Goal: Task Accomplishment & Management: Manage account settings

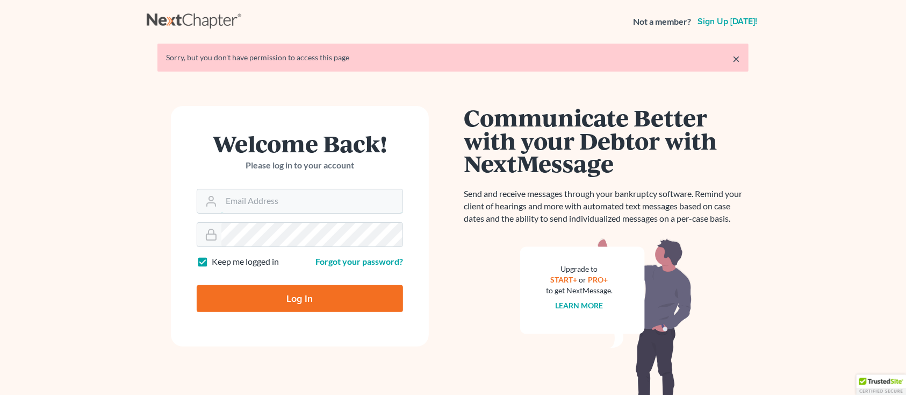
type input "[PERSON_NAME][EMAIL_ADDRESS][DOMAIN_NAME]"
click at [239, 302] on input "Log In" at bounding box center [300, 298] width 206 height 27
type input "Thinking..."
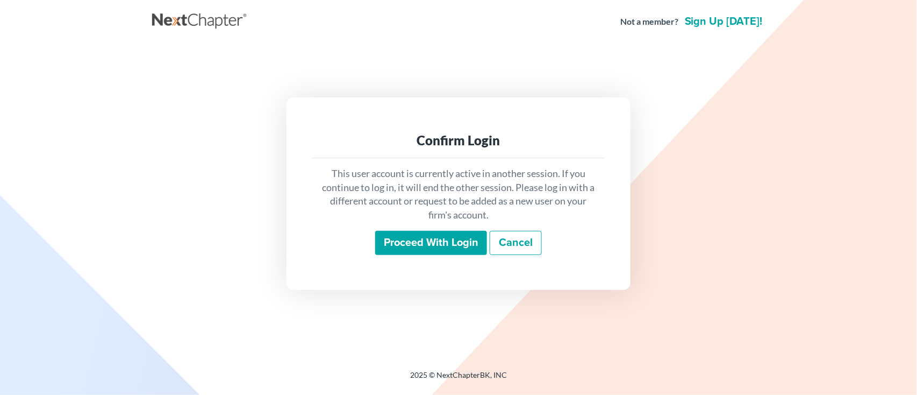
click at [398, 244] on input "Proceed with login" at bounding box center [431, 243] width 112 height 25
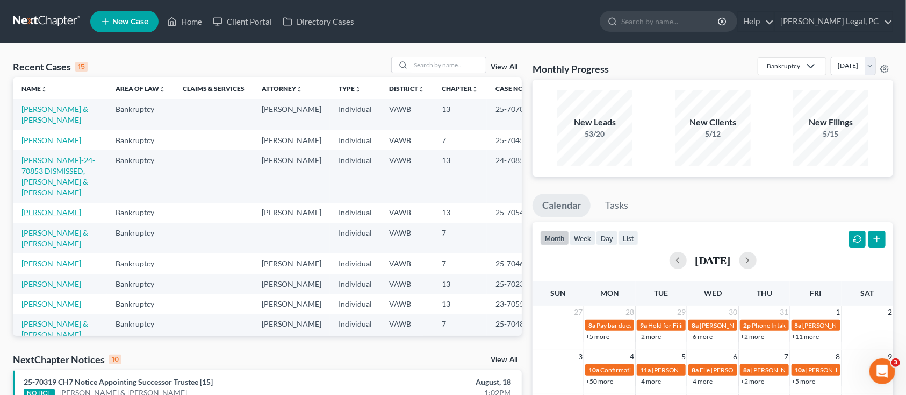
click at [24, 207] on link "Sheally, Jeremy" at bounding box center [52, 211] width 60 height 9
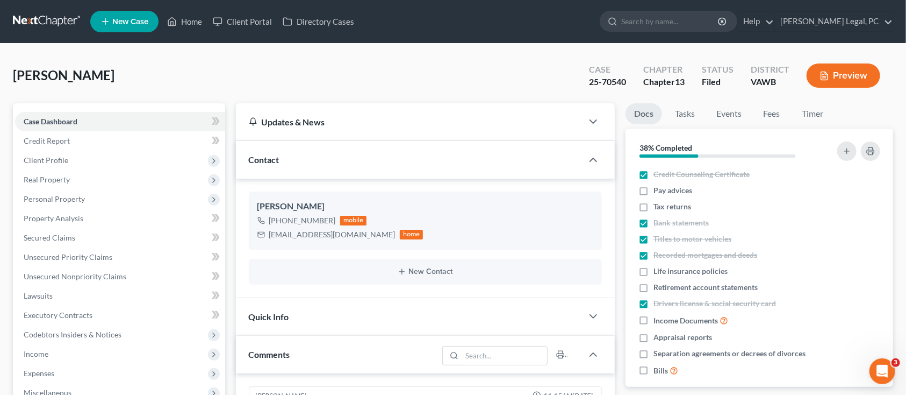
scroll to position [477, 0]
click at [45, 347] on span "Income" at bounding box center [120, 353] width 210 height 19
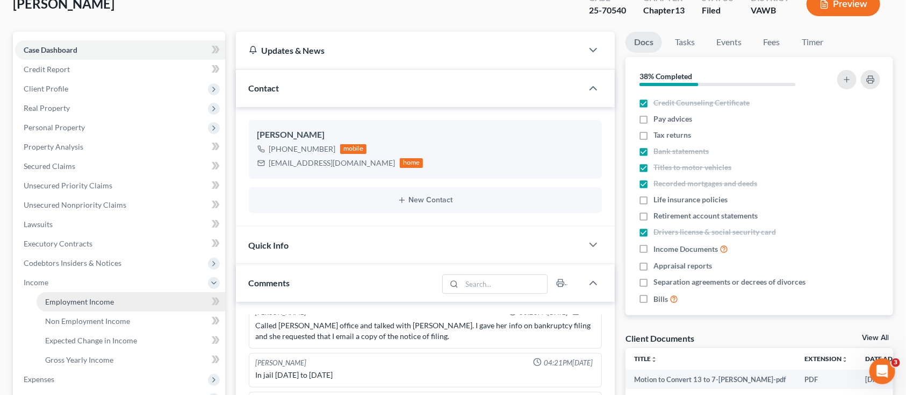
click at [78, 302] on span "Employment Income" at bounding box center [79, 301] width 69 height 9
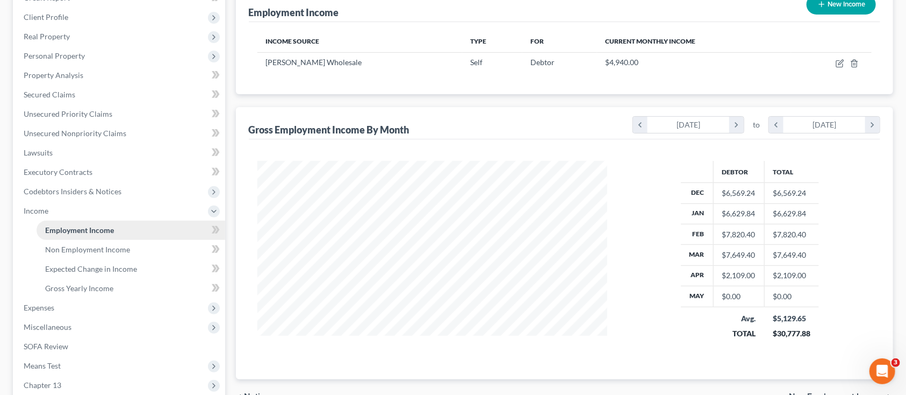
scroll to position [215, 0]
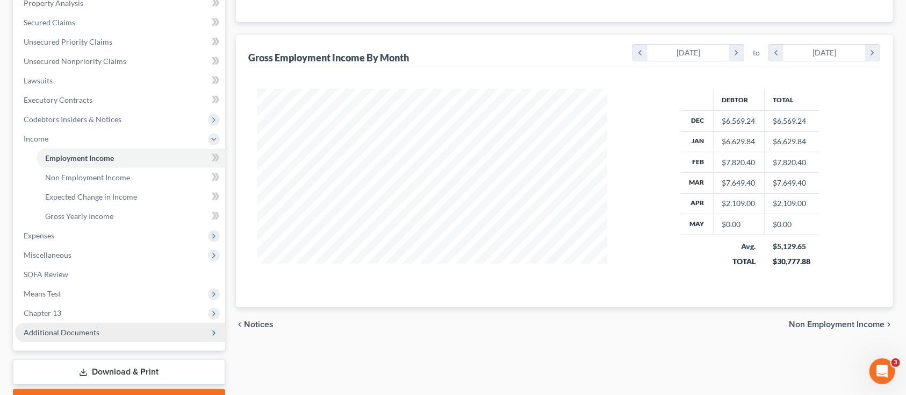
click at [73, 335] on span "Additional Documents" at bounding box center [62, 331] width 76 height 9
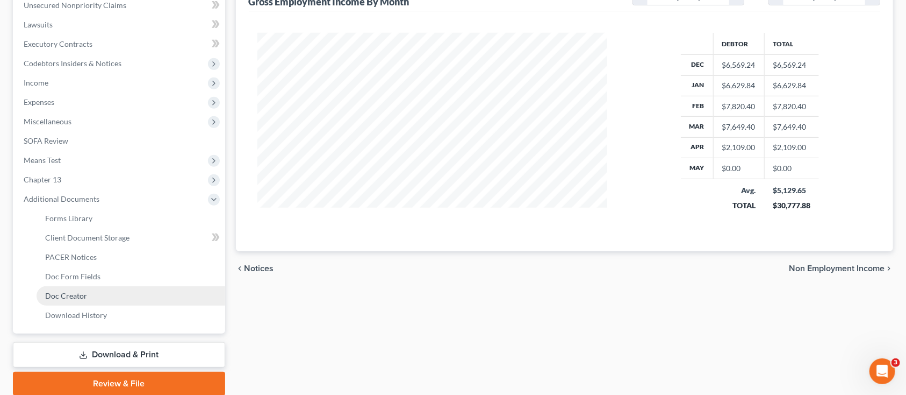
scroll to position [287, 0]
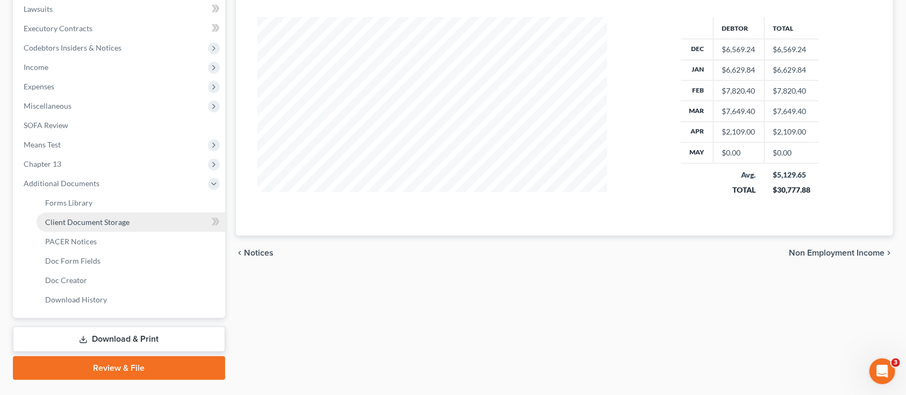
click at [111, 219] on span "Client Document Storage" at bounding box center [87, 221] width 84 height 9
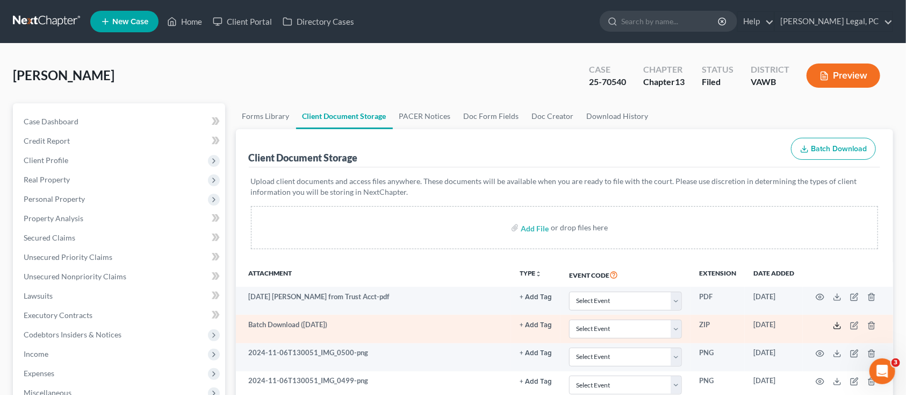
click at [841, 324] on icon at bounding box center [837, 325] width 9 height 9
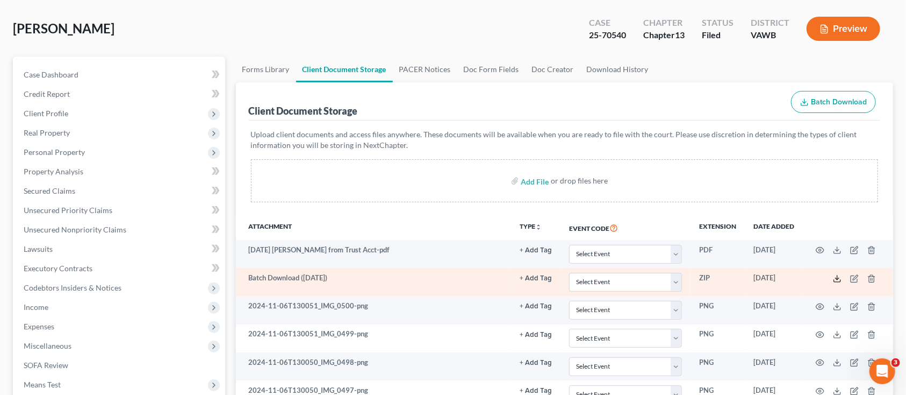
scroll to position [71, 0]
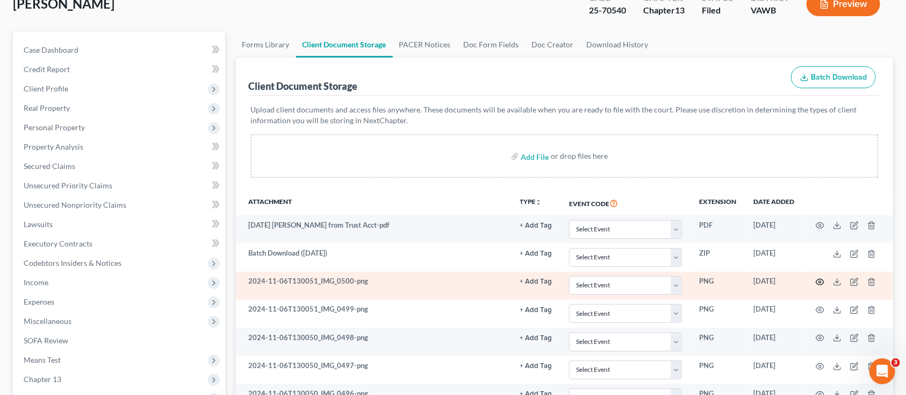
click at [823, 281] on icon "button" at bounding box center [820, 281] width 9 height 9
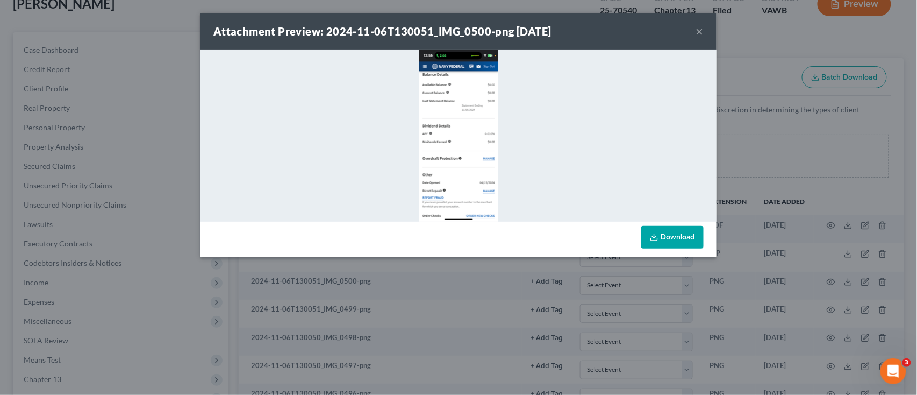
click at [480, 209] on img at bounding box center [458, 135] width 79 height 172
click at [677, 235] on link "Download" at bounding box center [672, 237] width 62 height 23
click at [704, 30] on div "Attachment Preview: 2024-11-06T130051_IMG_0500-png 06/05/2025 ×" at bounding box center [459, 31] width 516 height 37
click at [699, 30] on button "×" at bounding box center [700, 31] width 8 height 13
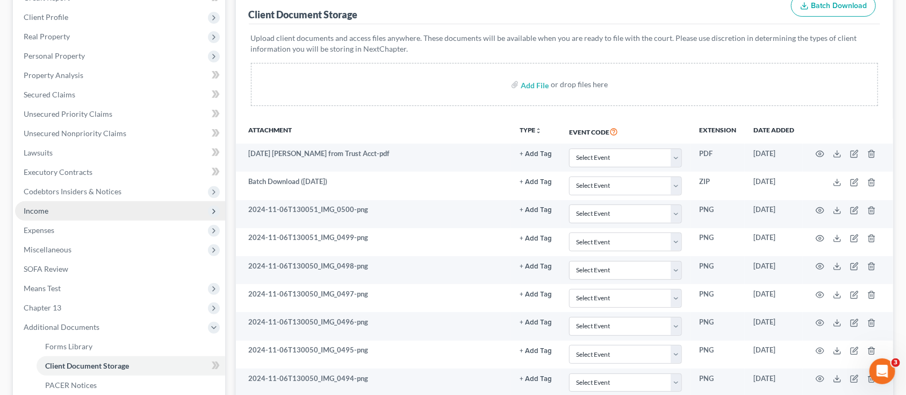
scroll to position [215, 0]
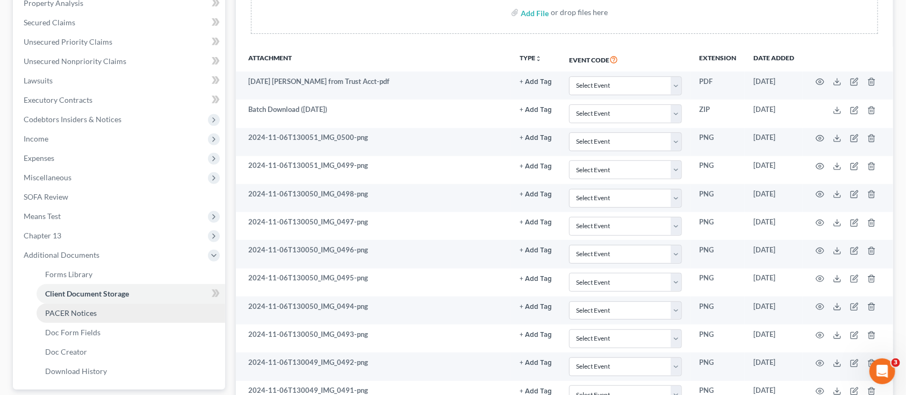
click at [81, 309] on span "PACER Notices" at bounding box center [71, 312] width 52 height 9
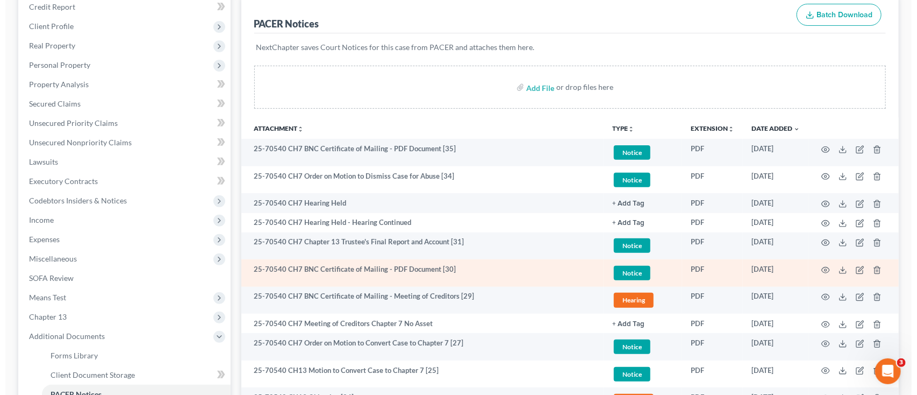
scroll to position [143, 0]
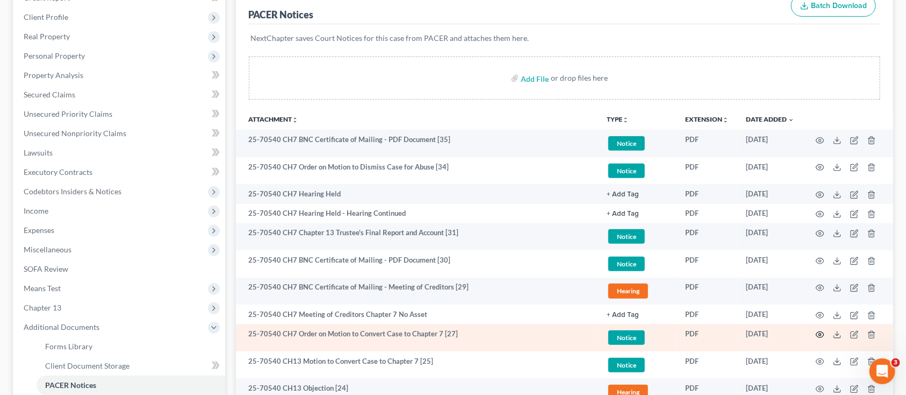
click at [817, 331] on icon "button" at bounding box center [820, 334] width 9 height 9
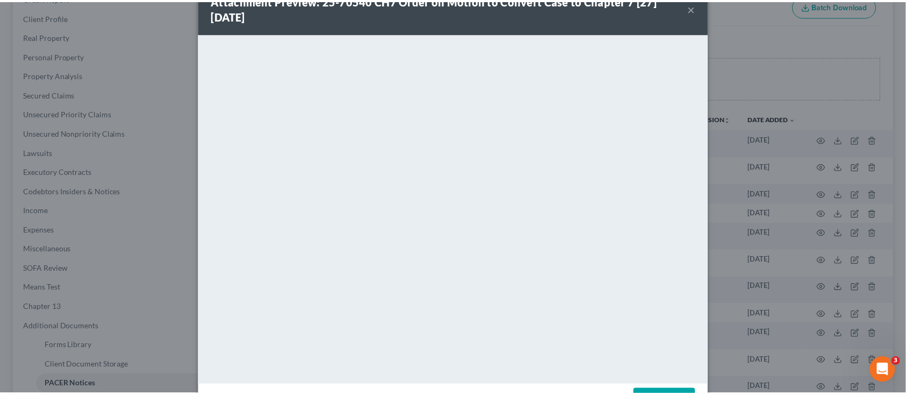
scroll to position [0, 0]
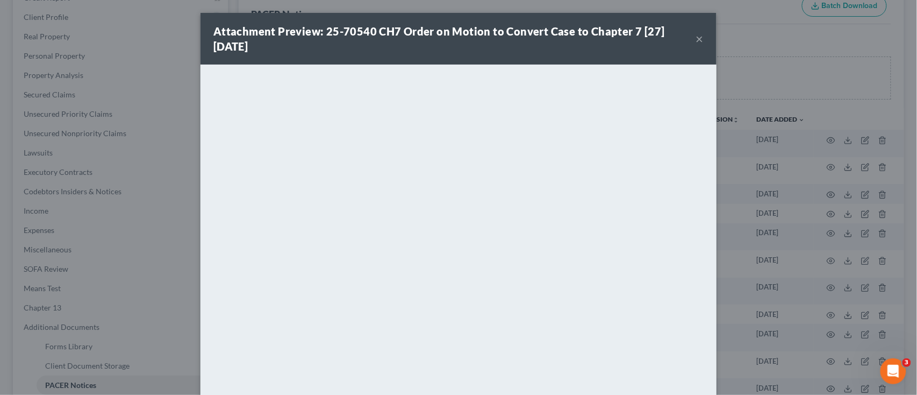
click at [696, 37] on button "×" at bounding box center [700, 38] width 8 height 13
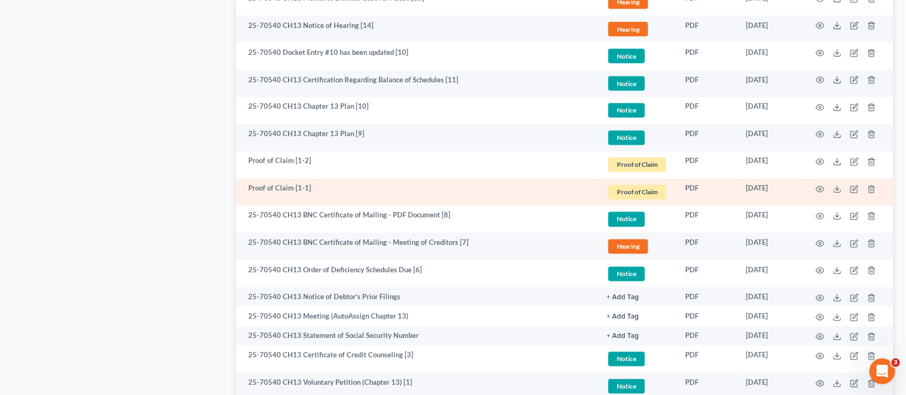
scroll to position [1075, 0]
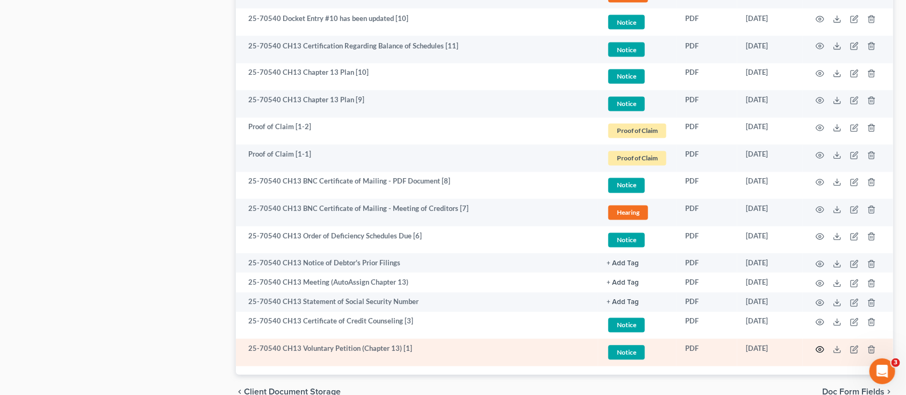
click at [817, 348] on icon "button" at bounding box center [821, 349] width 8 height 6
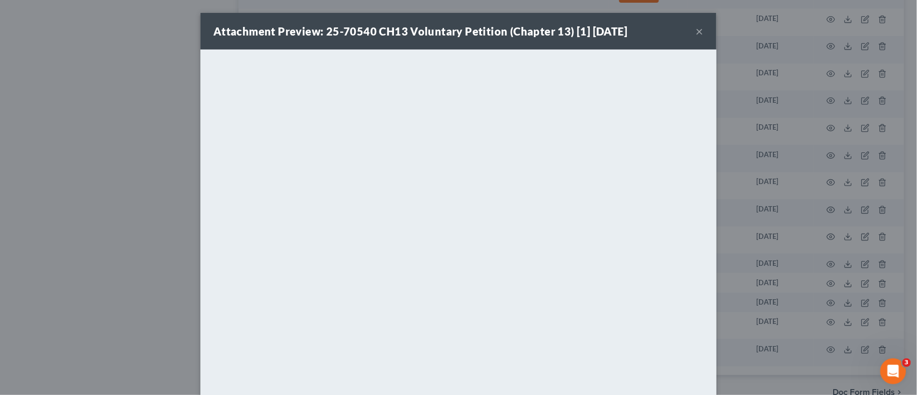
click at [697, 29] on button "×" at bounding box center [700, 31] width 8 height 13
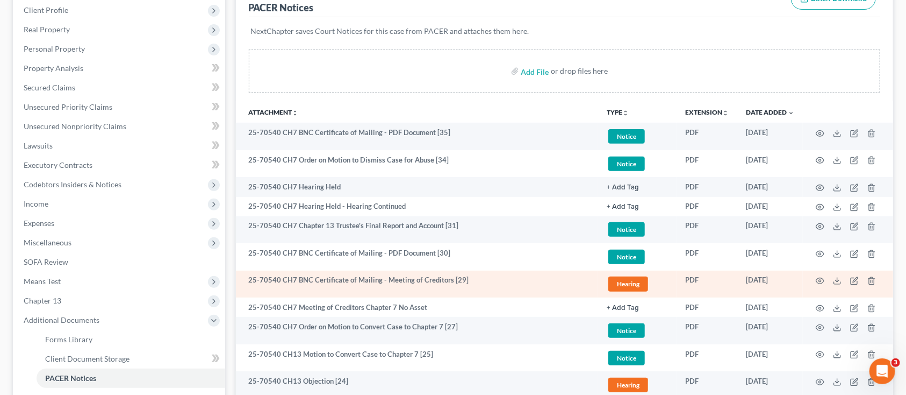
scroll to position [125, 0]
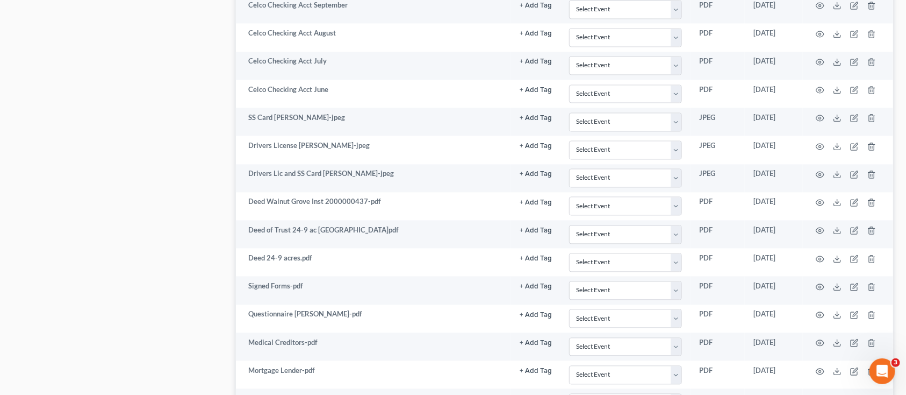
scroll to position [1218, 0]
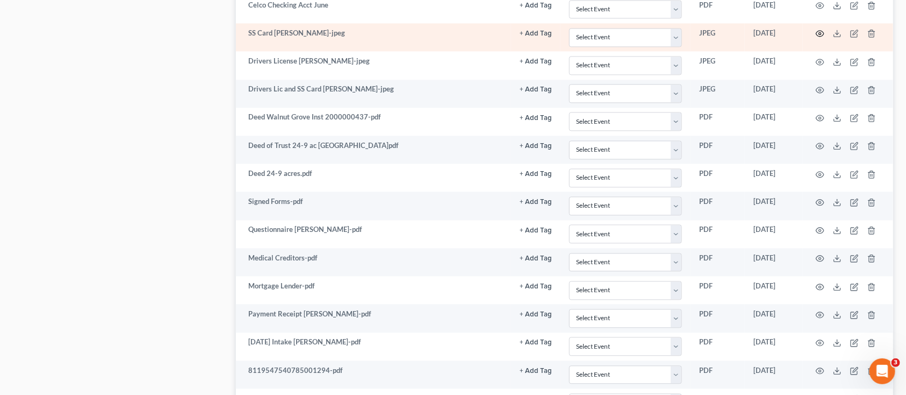
click at [823, 33] on icon "button" at bounding box center [821, 34] width 8 height 6
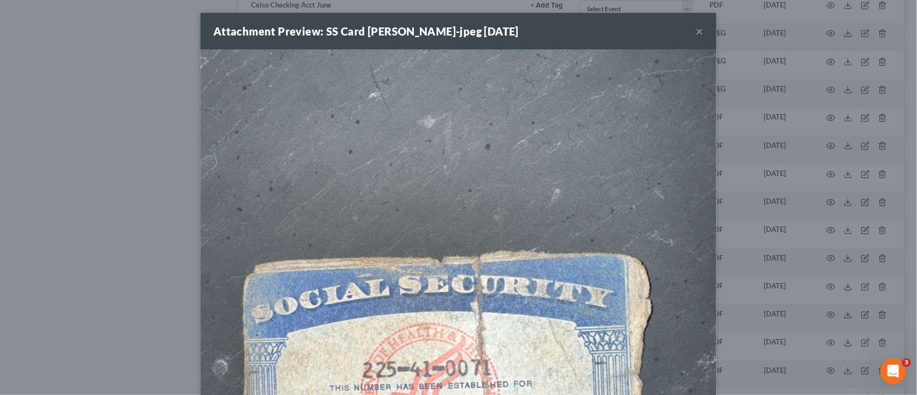
click at [806, 58] on div "Attachment Preview: SS Card Jeremy-jpeg 06/05/2025 × Download" at bounding box center [458, 197] width 917 height 395
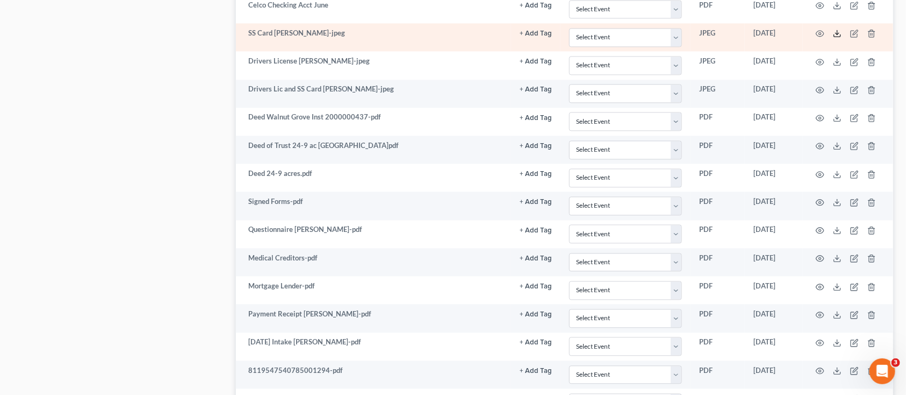
click at [839, 35] on icon at bounding box center [837, 33] width 9 height 9
